Goal: Transaction & Acquisition: Obtain resource

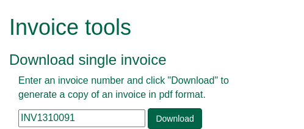
scroll to position [61, 0]
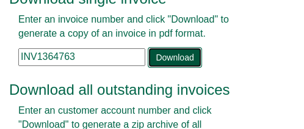
click at [170, 60] on link "Download" at bounding box center [175, 57] width 54 height 21
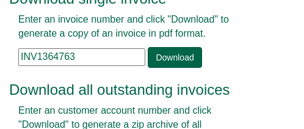
drag, startPoint x: 79, startPoint y: 60, endPoint x: 1, endPoint y: 52, distance: 79.1
click at [0, 54] on div "Invoice tools Download single invoice Enter an invoice number and click "Downlo…" at bounding box center [152, 89] width 304 height 301
click at [84, 56] on input "INV1364763" at bounding box center [81, 57] width 127 height 18
drag, startPoint x: 84, startPoint y: 56, endPoint x: -105, endPoint y: 71, distance: 189.8
click at [0, 71] on html "Invoice tools Download single invoice Enter an invoice number and click "Downlo…" at bounding box center [152, 89] width 304 height 301
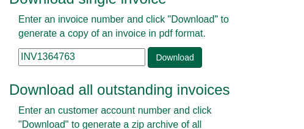
paste input "91300"
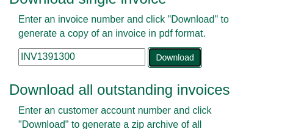
click at [173, 58] on link "Download" at bounding box center [175, 57] width 54 height 21
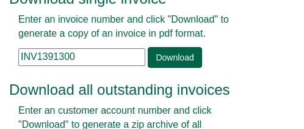
drag, startPoint x: 74, startPoint y: 58, endPoint x: -76, endPoint y: 60, distance: 150.8
click at [0, 60] on html "Invoice tools Download single invoice Enter an invoice number and click "Downlo…" at bounding box center [152, 89] width 304 height 301
paste input "59481"
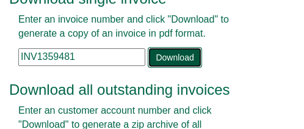
click at [170, 61] on link "Download" at bounding box center [175, 57] width 54 height 21
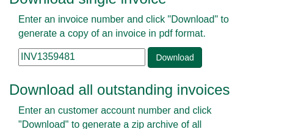
drag, startPoint x: 80, startPoint y: 56, endPoint x: 4, endPoint y: 57, distance: 75.7
click at [4, 57] on div "Invoice tools Download single invoice Enter an invoice number and click "Downlo…" at bounding box center [152, 89] width 304 height 301
click at [78, 59] on input "INV1359481" at bounding box center [81, 57] width 127 height 18
drag, startPoint x: 79, startPoint y: 52, endPoint x: -76, endPoint y: 43, distance: 155.9
click at [0, 43] on html "Invoice tools Download single invoice Enter an invoice number and click "Downlo…" at bounding box center [152, 89] width 304 height 301
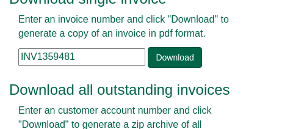
paste input "70977"
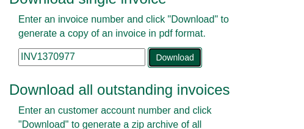
click at [165, 56] on link "Download" at bounding box center [175, 57] width 54 height 21
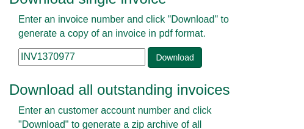
drag, startPoint x: 84, startPoint y: 58, endPoint x: -38, endPoint y: 67, distance: 121.8
click at [0, 67] on html "Invoice tools Download single invoice Enter an invoice number and click "Downlo…" at bounding box center [152, 89] width 304 height 301
paste input "81736"
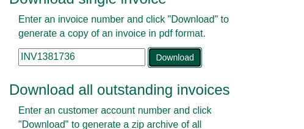
click at [161, 58] on link "Download" at bounding box center [175, 57] width 54 height 21
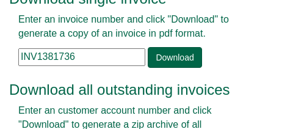
drag, startPoint x: 90, startPoint y: 56, endPoint x: -100, endPoint y: 63, distance: 189.4
click at [0, 63] on html "Invoice tools Download single invoice Enter an invoice number and click "Downlo…" at bounding box center [152, 89] width 304 height 301
paste input "143119"
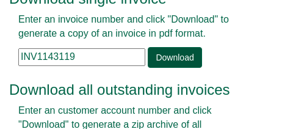
type input "INV1143119"
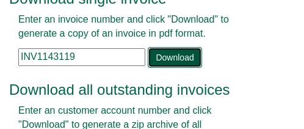
click at [167, 57] on link "Download" at bounding box center [175, 57] width 54 height 21
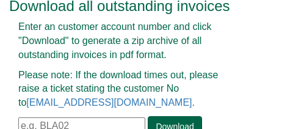
scroll to position [172, 0]
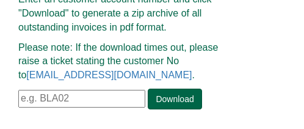
click at [47, 101] on input "text" at bounding box center [81, 99] width 127 height 18
paste input "HIG87"
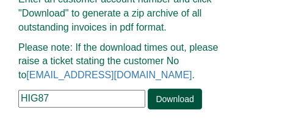
type input "HIG87"
click at [155, 95] on link "Download" at bounding box center [175, 99] width 54 height 21
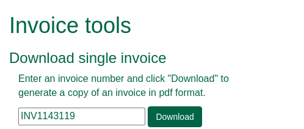
scroll to position [0, 0]
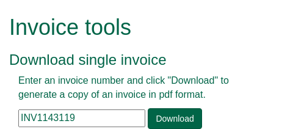
click at [93, 121] on input "INV1143119" at bounding box center [81, 118] width 127 height 18
click at [103, 116] on input "INV1143119" at bounding box center [81, 118] width 127 height 18
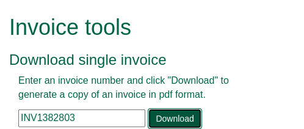
click at [165, 120] on link "Download" at bounding box center [175, 118] width 54 height 21
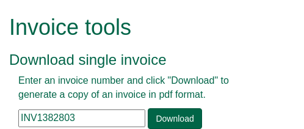
drag, startPoint x: 88, startPoint y: 112, endPoint x: 8, endPoint y: 91, distance: 82.6
click at [224, 52] on h3 "Download single invoice" at bounding box center [129, 60] width 240 height 16
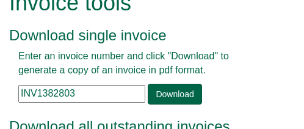
scroll to position [49, 0]
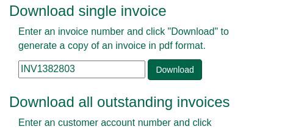
drag, startPoint x: 96, startPoint y: 65, endPoint x: -70, endPoint y: 73, distance: 165.6
click at [0, 73] on html "Invoice tools Download single invoice Enter an invoice number and click "Downlo…" at bounding box center [152, 101] width 304 height 301
paste input "63775"
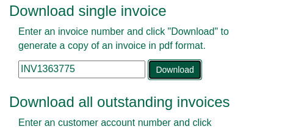
click at [162, 65] on link "Download" at bounding box center [175, 69] width 54 height 21
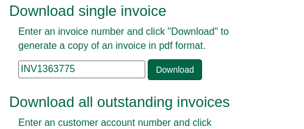
drag, startPoint x: 86, startPoint y: 66, endPoint x: -35, endPoint y: 70, distance: 120.9
click at [0, 70] on html "Invoice tools Download single invoice Enter an invoice number and click "Downlo…" at bounding box center [152, 101] width 304 height 301
paste input "82589"
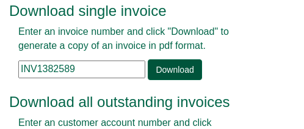
type input "INV1382589"
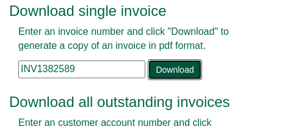
click at [176, 66] on link "Download" at bounding box center [175, 69] width 54 height 21
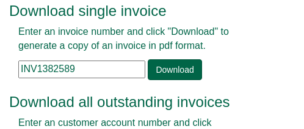
drag, startPoint x: 87, startPoint y: 69, endPoint x: -159, endPoint y: 64, distance: 245.5
click at [0, 64] on html "Invoice tools Download single invoice Enter an invoice number and click "Downlo…" at bounding box center [152, 101] width 304 height 301
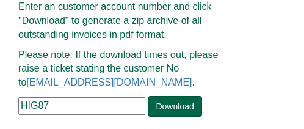
scroll to position [171, 0]
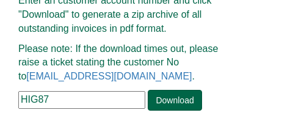
click at [77, 103] on input "HIG87" at bounding box center [81, 100] width 127 height 18
drag, startPoint x: 67, startPoint y: 98, endPoint x: -5, endPoint y: 96, distance: 72.1
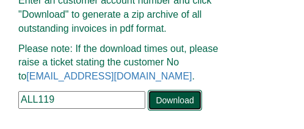
click at [164, 106] on link "Download" at bounding box center [175, 100] width 54 height 21
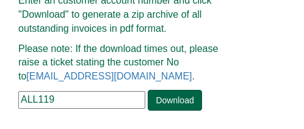
drag, startPoint x: 61, startPoint y: 98, endPoint x: -19, endPoint y: 98, distance: 80.0
paste input "GTE53"
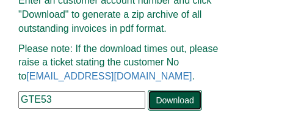
click at [178, 101] on link "Download" at bounding box center [175, 100] width 54 height 21
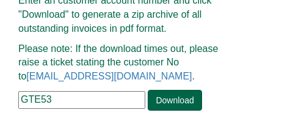
click at [61, 92] on input "GTE53" at bounding box center [81, 100] width 127 height 18
drag, startPoint x: 60, startPoint y: 95, endPoint x: -6, endPoint y: 99, distance: 66.1
paste input "ALL119"
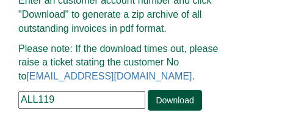
type input "ALL119"
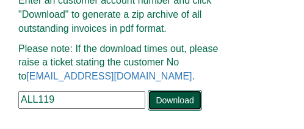
click at [167, 101] on link "Download" at bounding box center [175, 100] width 54 height 21
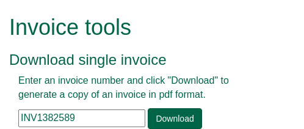
scroll to position [61, 0]
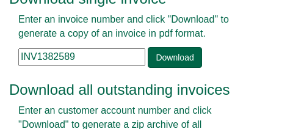
click at [89, 57] on input "INV1382589" at bounding box center [81, 57] width 127 height 18
click at [102, 57] on input "INV1382589" at bounding box center [81, 57] width 127 height 18
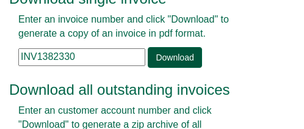
type input "INV1382330"
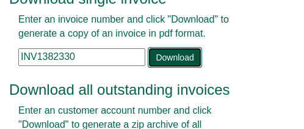
click at [159, 57] on link "Download" at bounding box center [175, 57] width 54 height 21
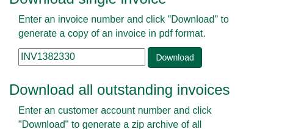
drag, startPoint x: 73, startPoint y: 56, endPoint x: -29, endPoint y: 66, distance: 102.4
click at [0, 66] on html "Invoice tools Download single invoice Enter an invoice number and click "Downlo…" at bounding box center [152, 89] width 304 height 301
